Goal: Information Seeking & Learning: Learn about a topic

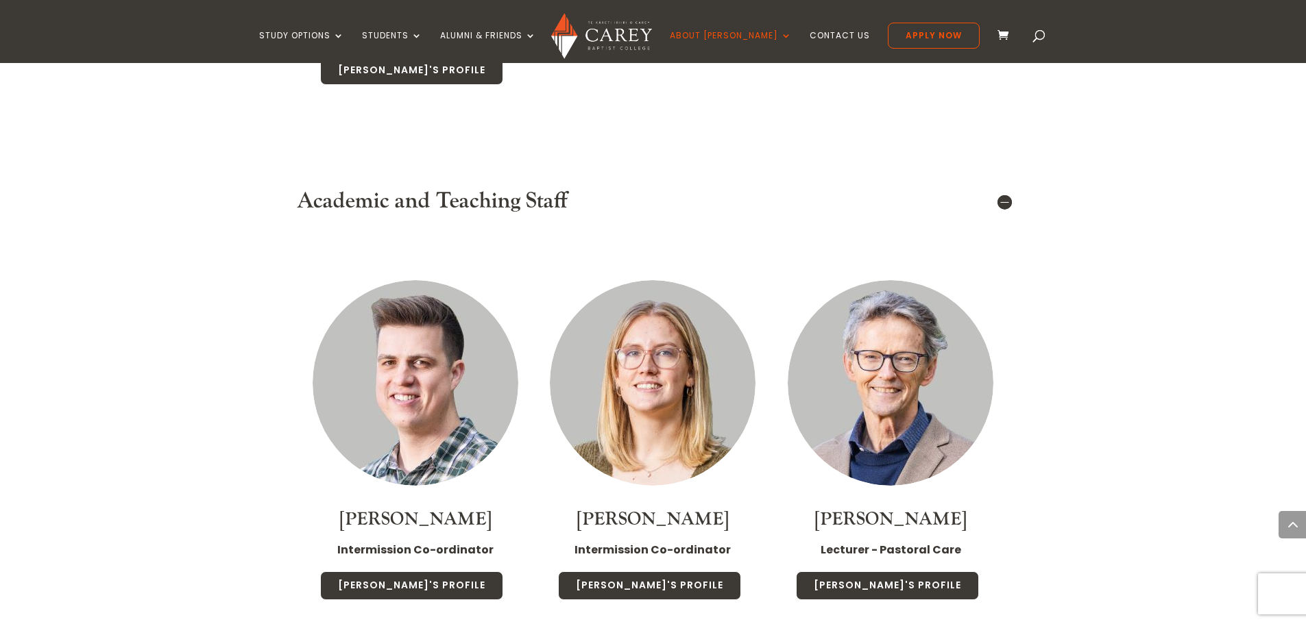
scroll to position [1577, 0]
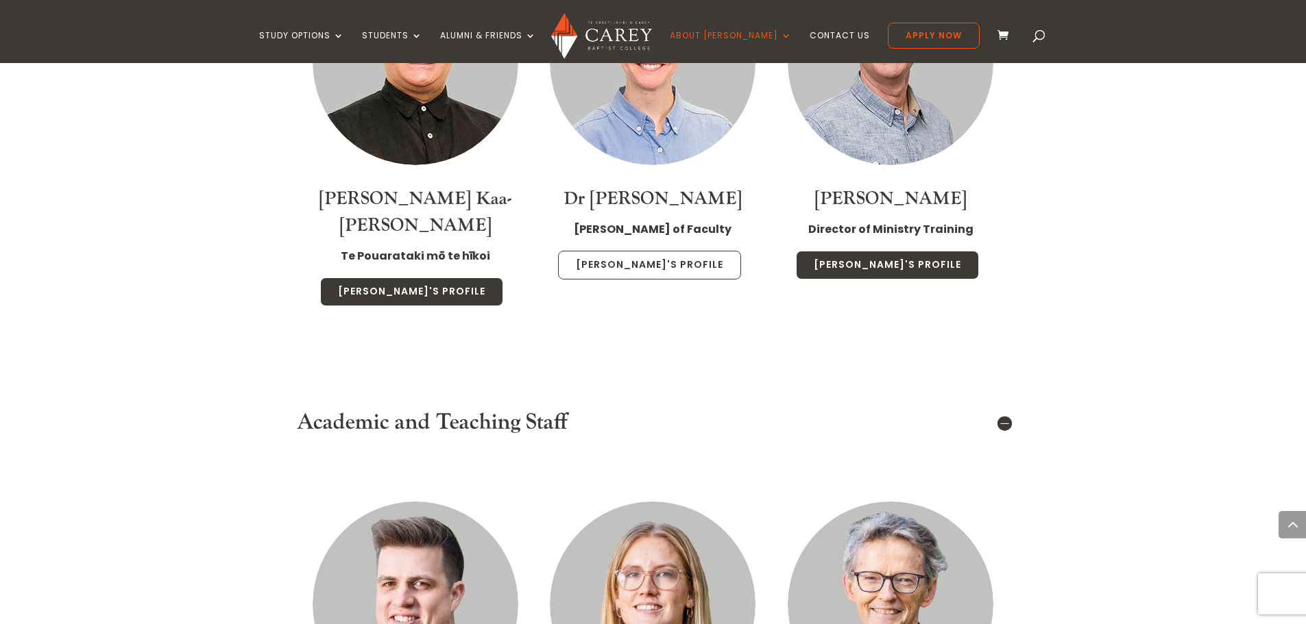
click at [670, 251] on link "[PERSON_NAME]'s Profile" at bounding box center [649, 265] width 183 height 29
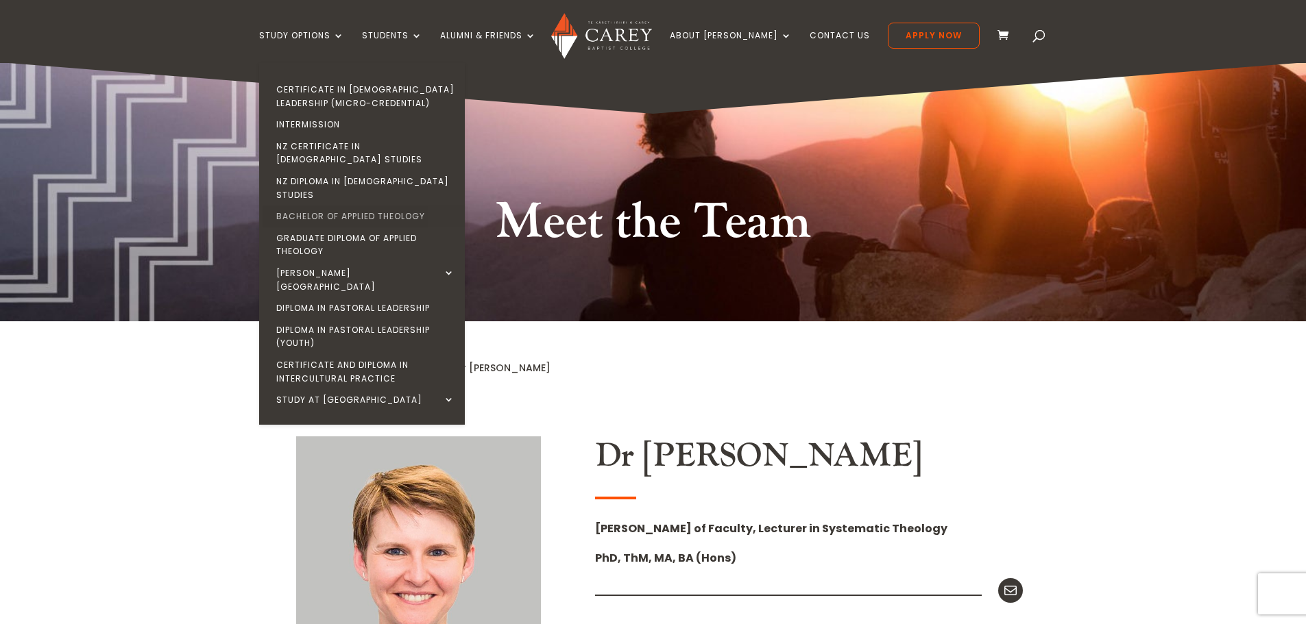
click at [377, 206] on link "Bachelor of Applied Theology" at bounding box center [366, 217] width 206 height 22
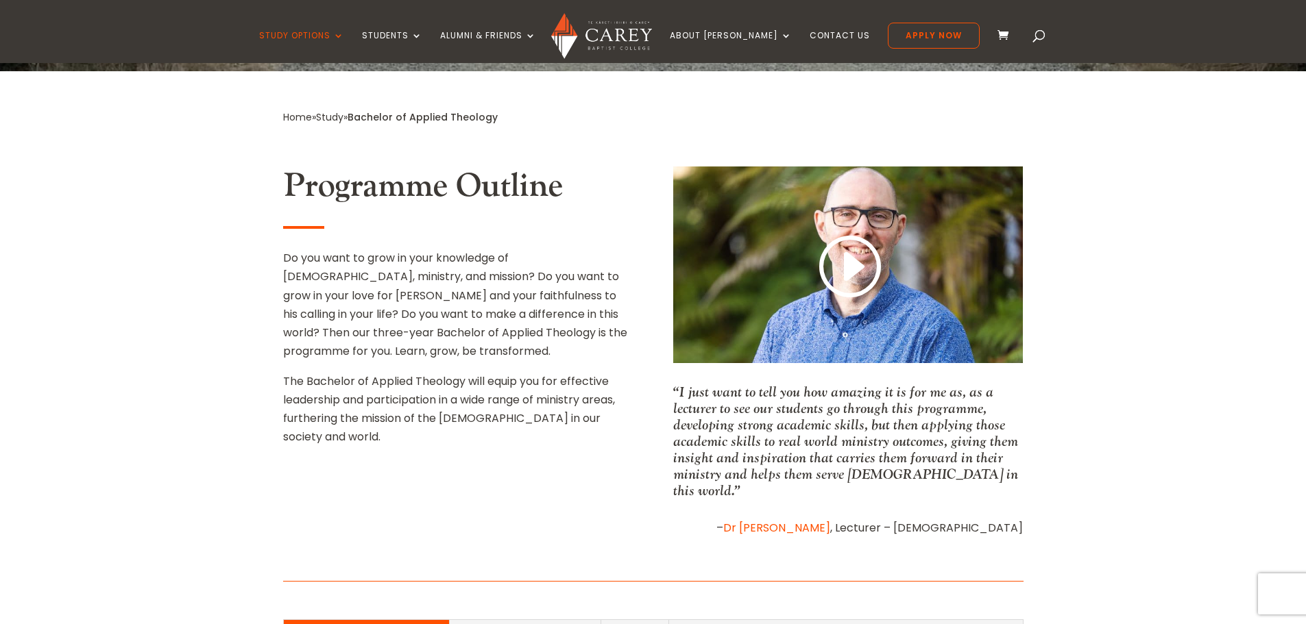
scroll to position [206, 0]
